Goal: Task Accomplishment & Management: Use online tool/utility

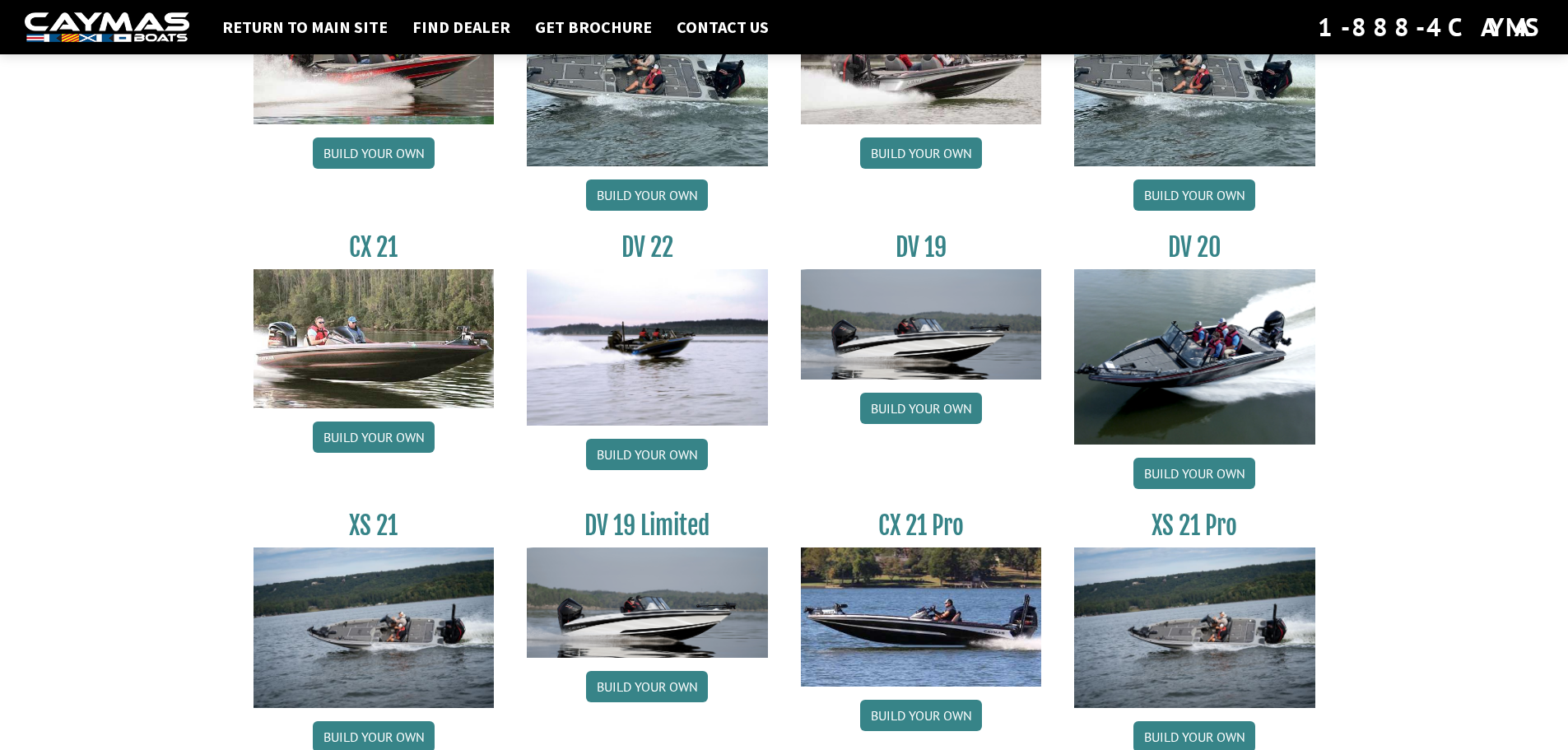
scroll to position [1868, 0]
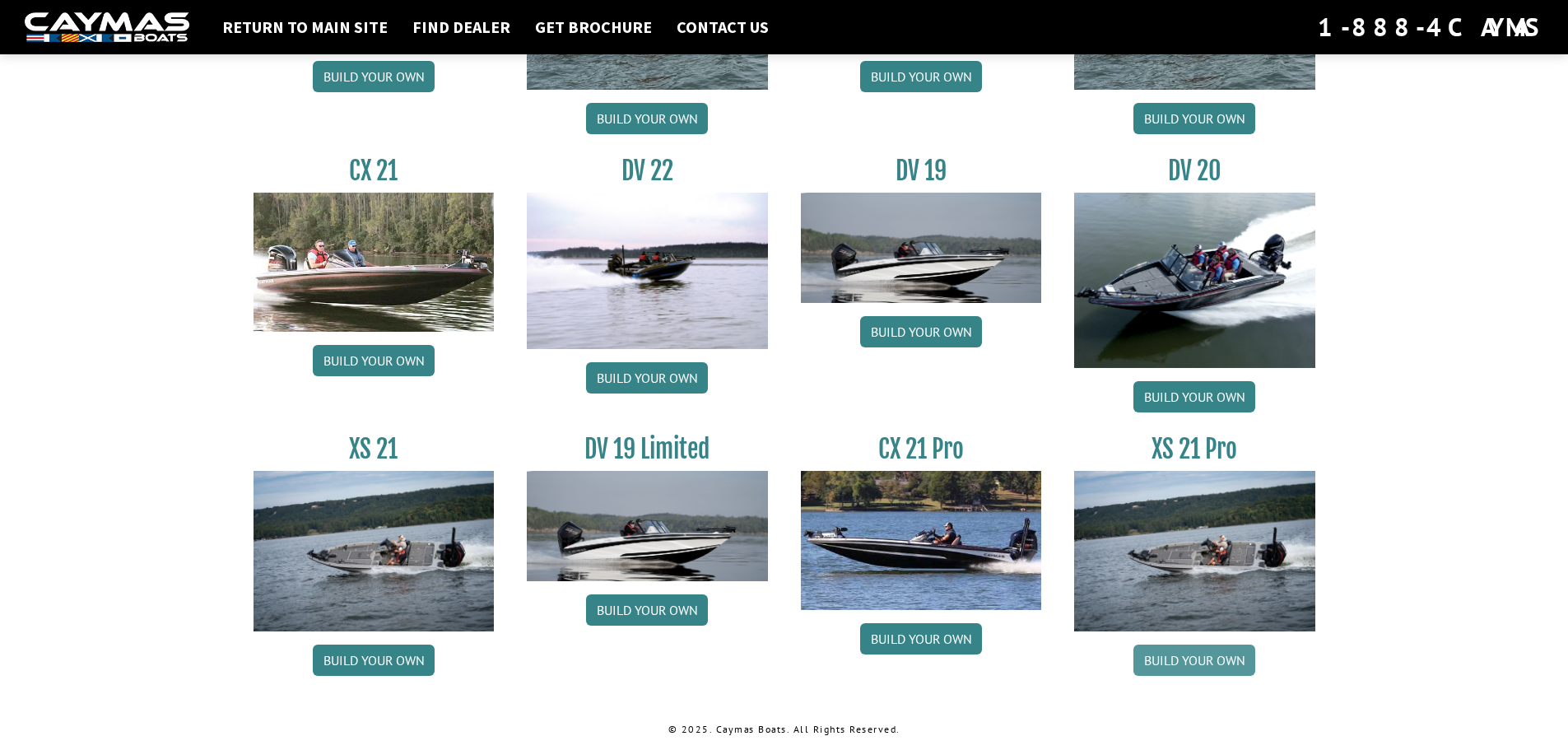
click at [1167, 659] on link "Build your own" at bounding box center [1195, 661] width 122 height 31
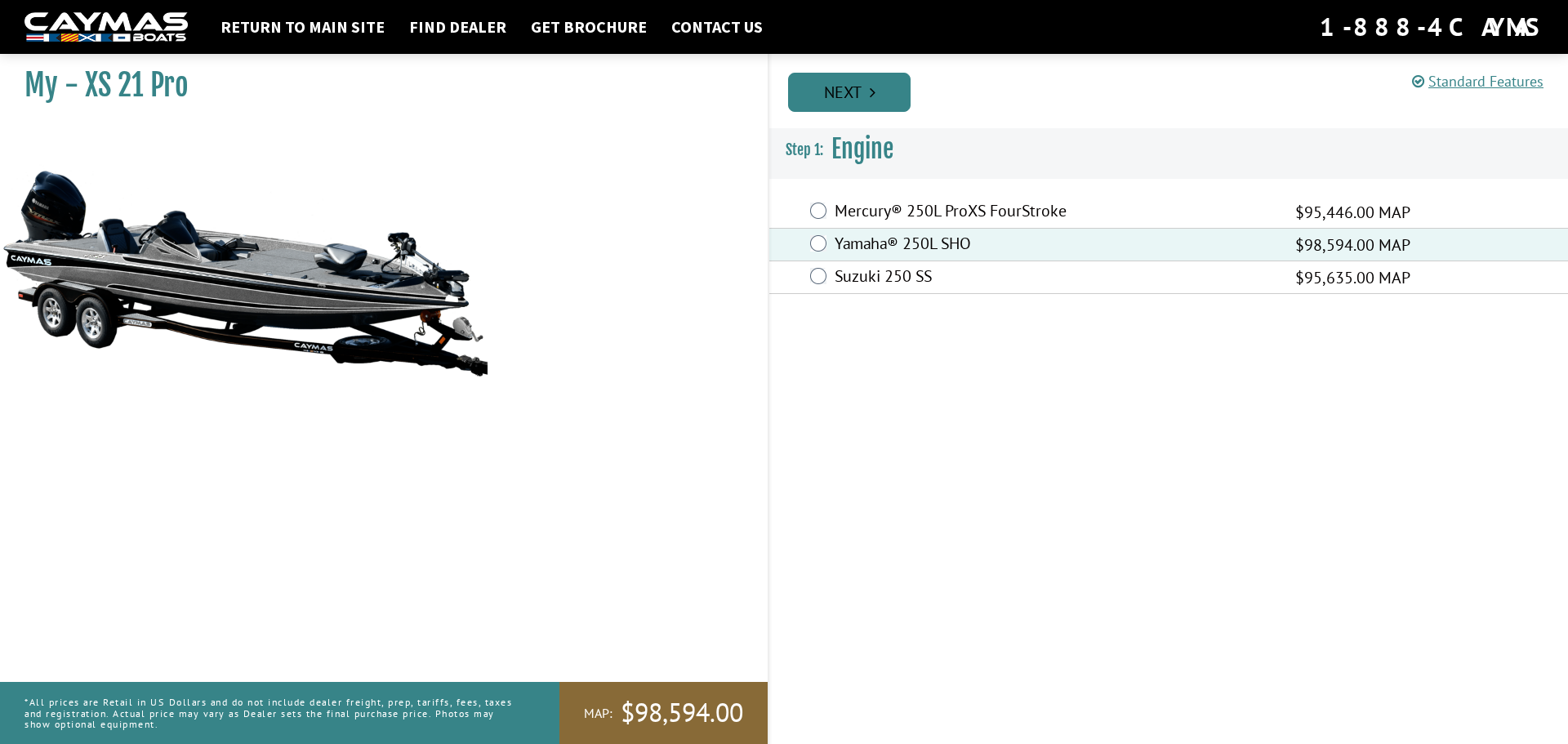
click at [861, 104] on link "Next" at bounding box center [849, 92] width 123 height 39
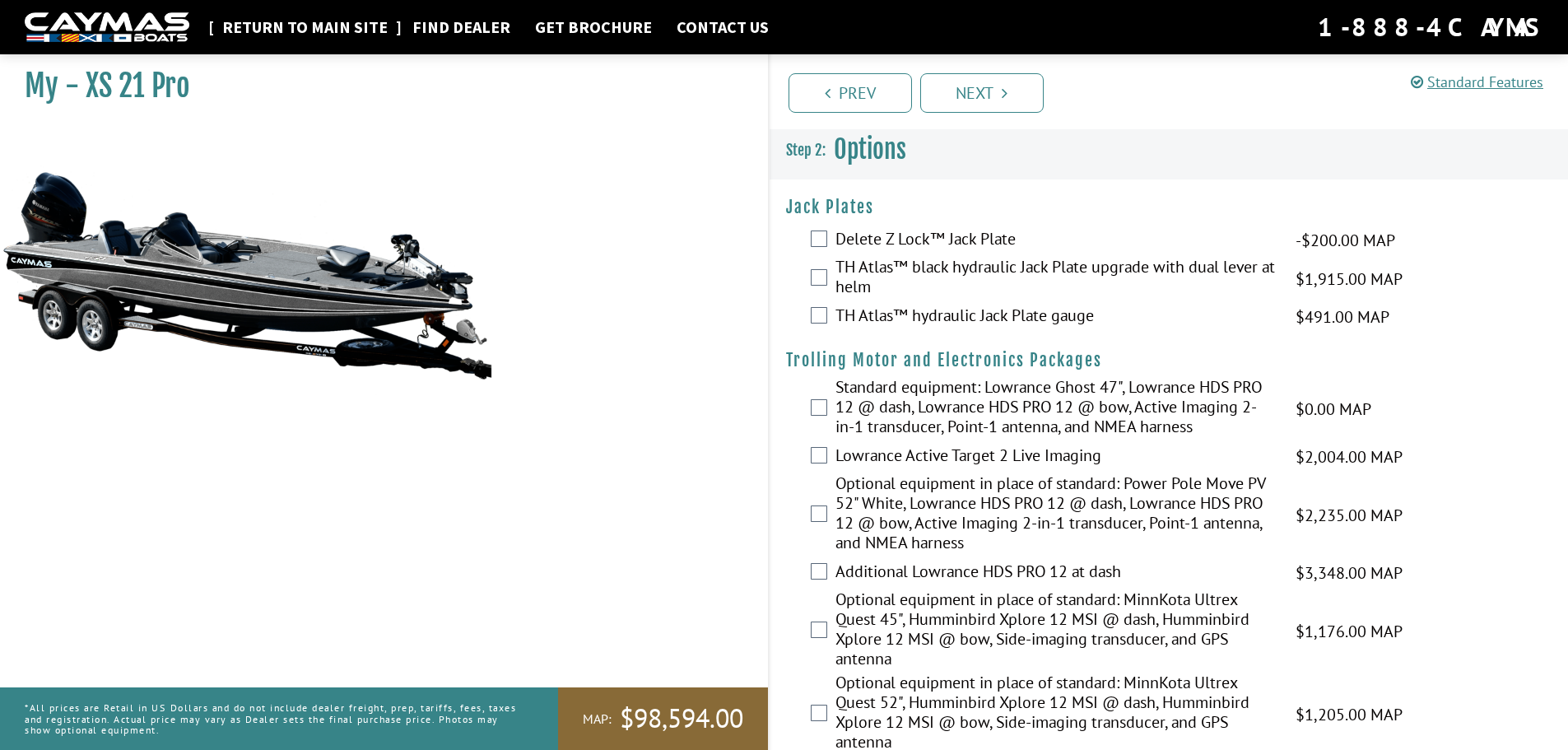
click at [340, 28] on link "Return to main site" at bounding box center [305, 27] width 182 height 21
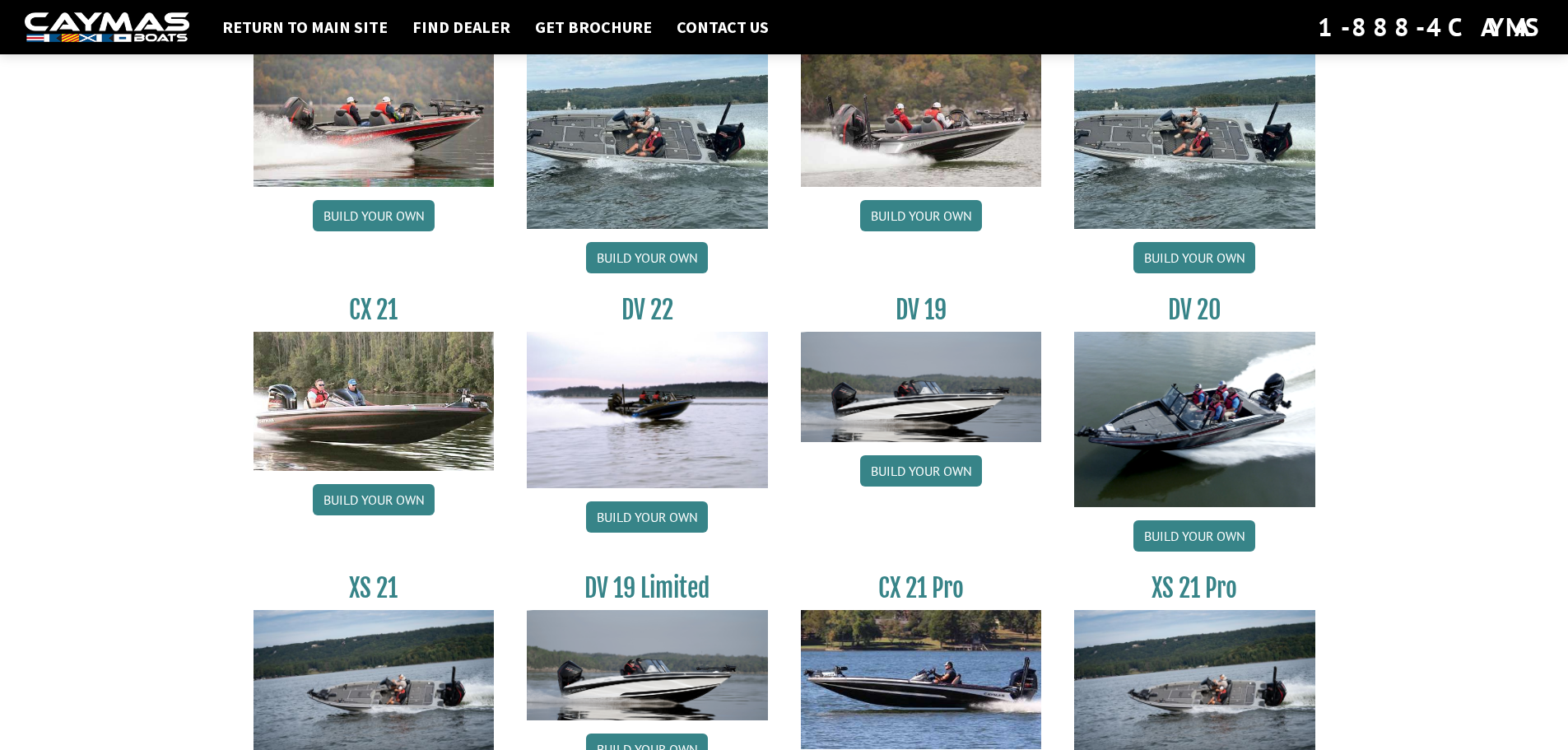
scroll to position [1868, 0]
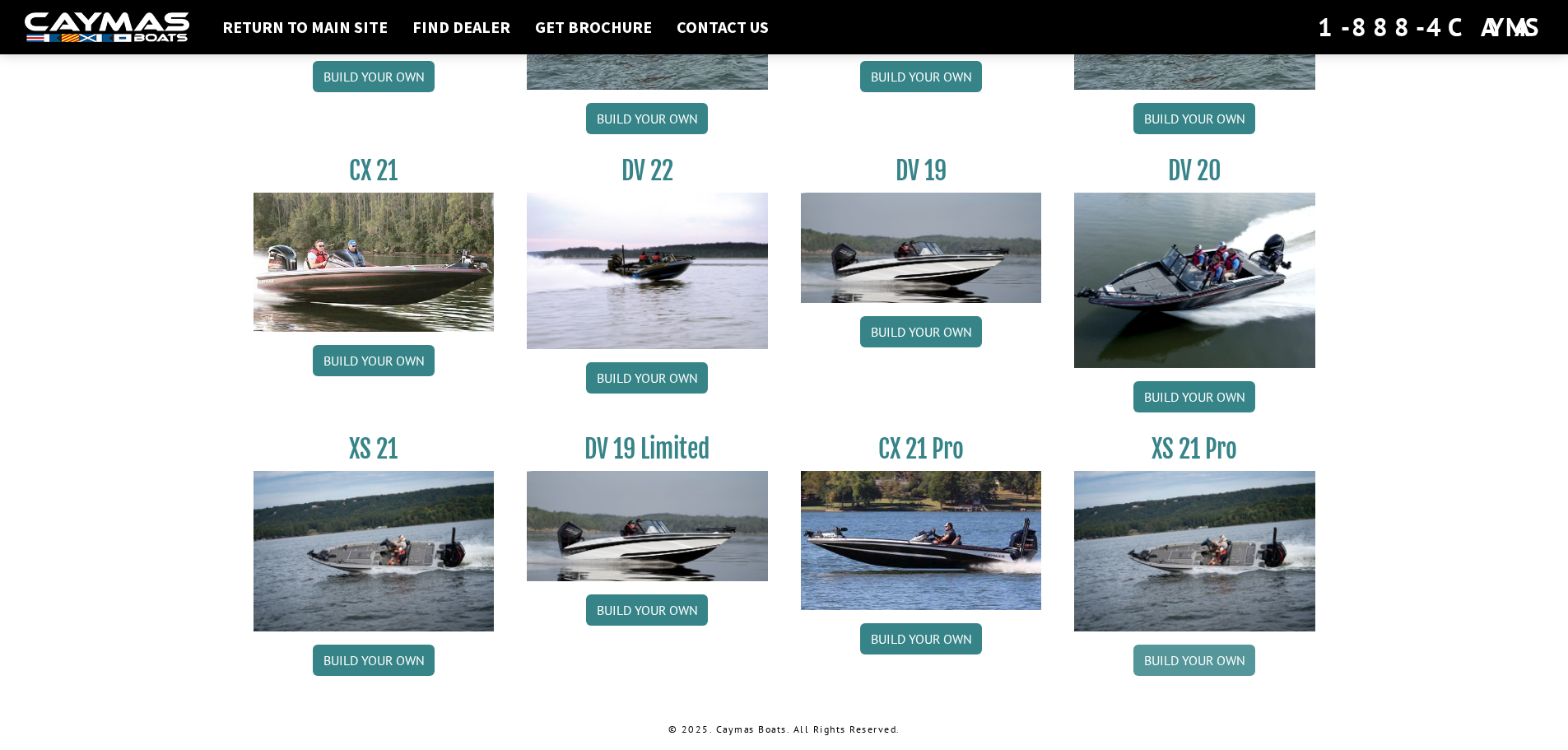
click at [1171, 659] on link "Build your own" at bounding box center [1195, 661] width 122 height 31
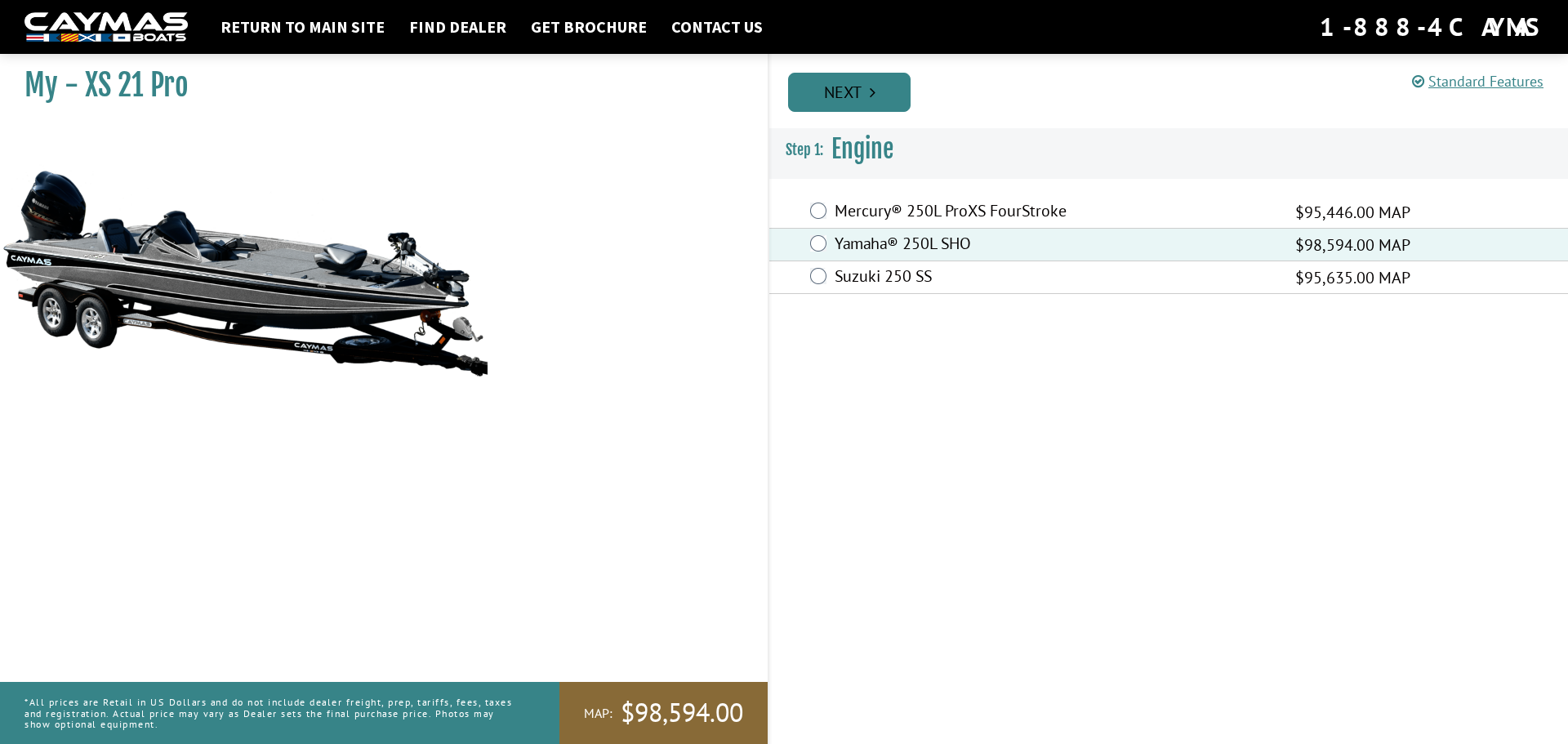
click at [881, 109] on link "Next" at bounding box center [849, 92] width 123 height 39
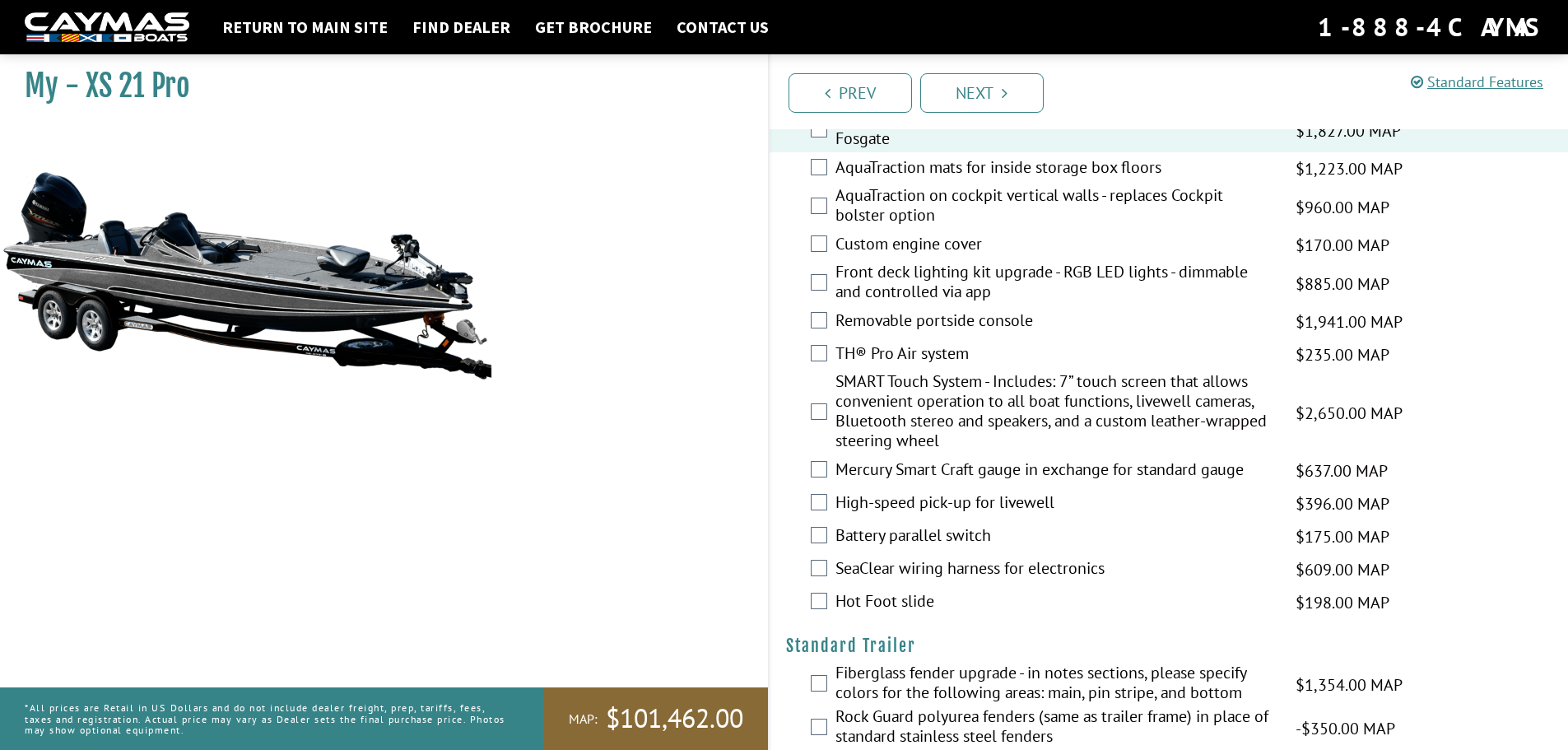
scroll to position [2151, 0]
